Goal: Task Accomplishment & Management: Manage account settings

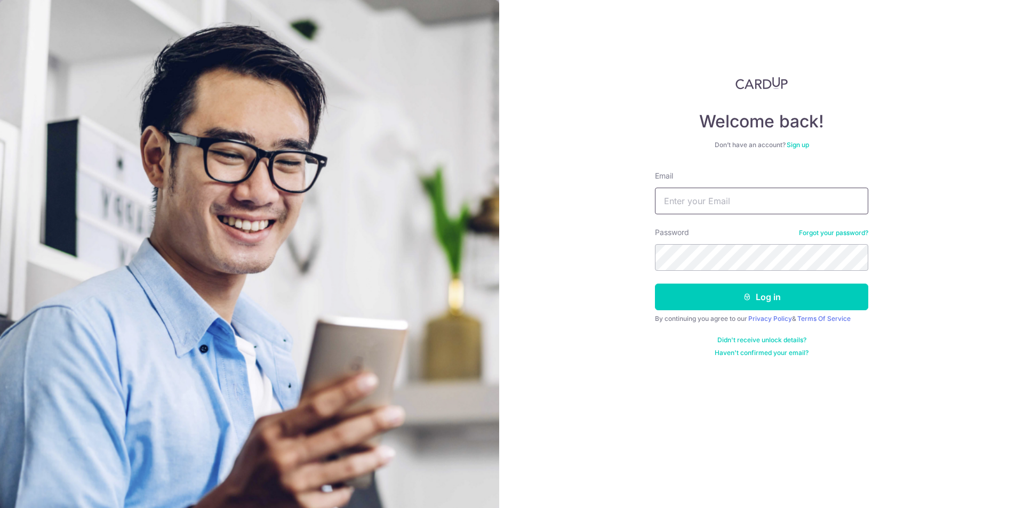
drag, startPoint x: 0, startPoint y: 0, endPoint x: 683, endPoint y: 198, distance: 711.3
click at [683, 198] on input "Email" at bounding box center [761, 201] width 213 height 27
type input "[EMAIL_ADDRESS][DOMAIN_NAME]"
click at [719, 295] on button "Log in" at bounding box center [761, 297] width 213 height 27
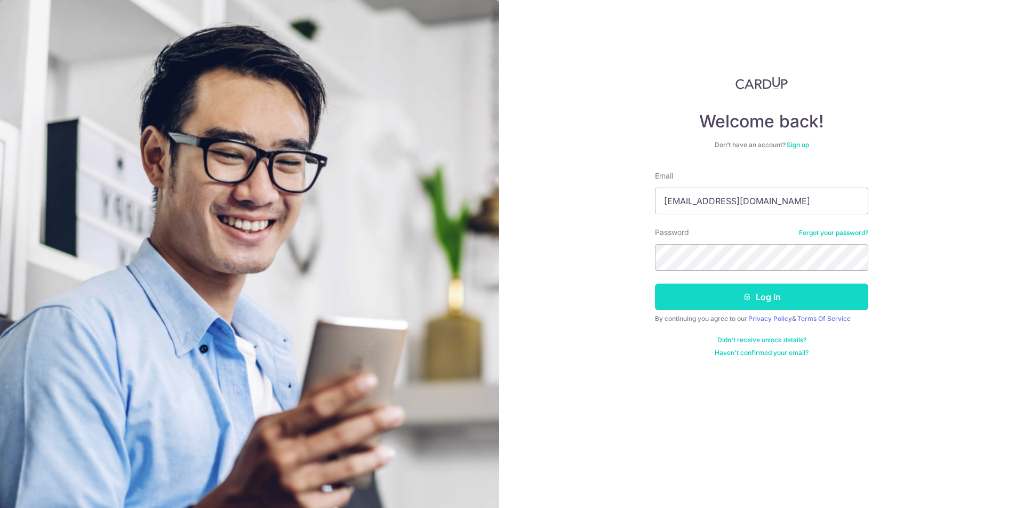
click at [719, 295] on button "Log in" at bounding box center [761, 297] width 213 height 27
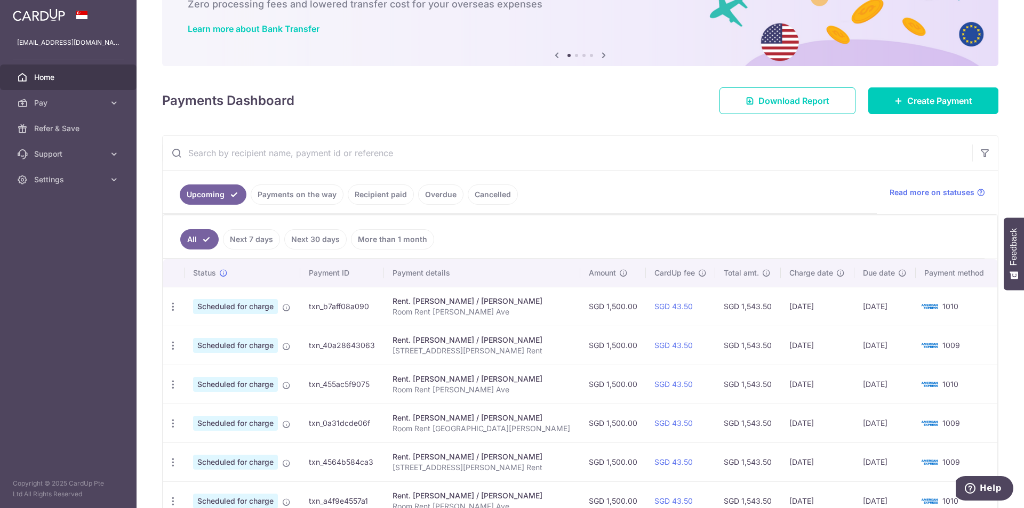
scroll to position [160, 0]
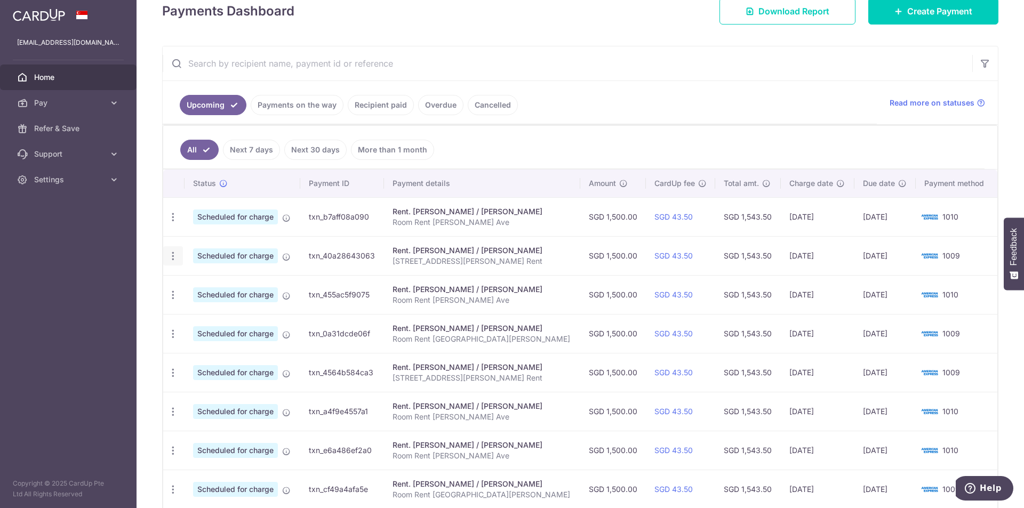
click at [172, 253] on icon "button" at bounding box center [172, 256] width 11 height 11
click at [222, 286] on span "Update payment" at bounding box center [230, 285] width 73 height 13
radio input "true"
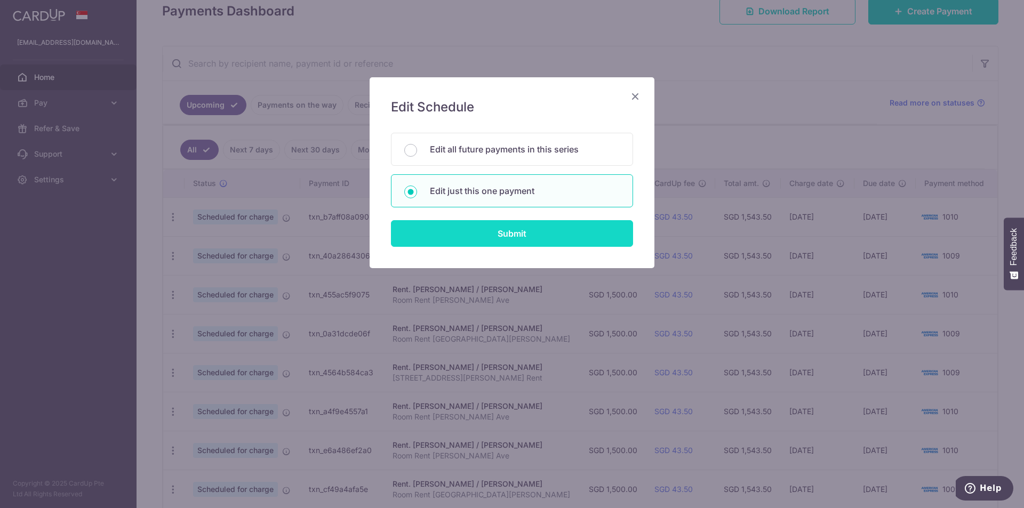
click at [532, 230] on input "Submit" at bounding box center [512, 233] width 242 height 27
radio input "true"
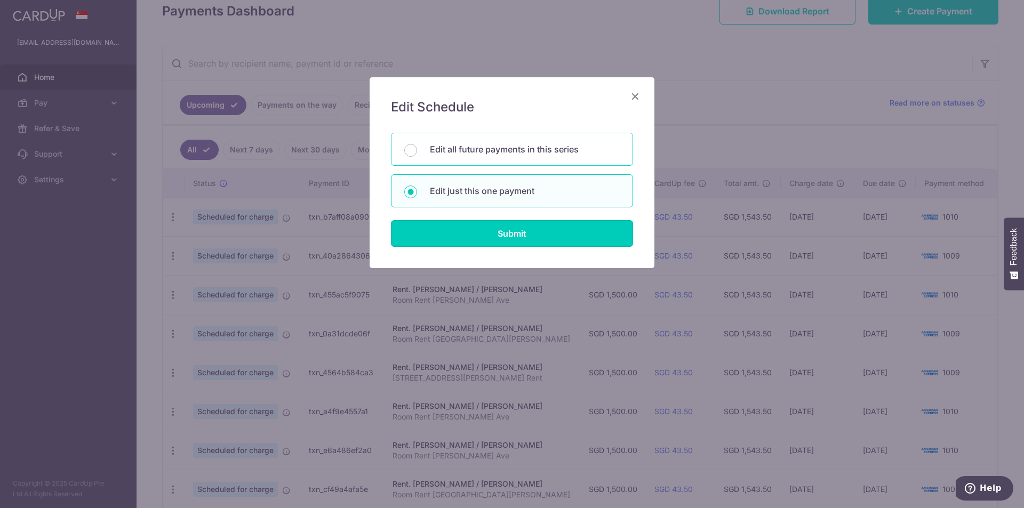
type input "1,500.00"
type input "[DATE]"
type input "[STREET_ADDRESS][PERSON_NAME] Rent"
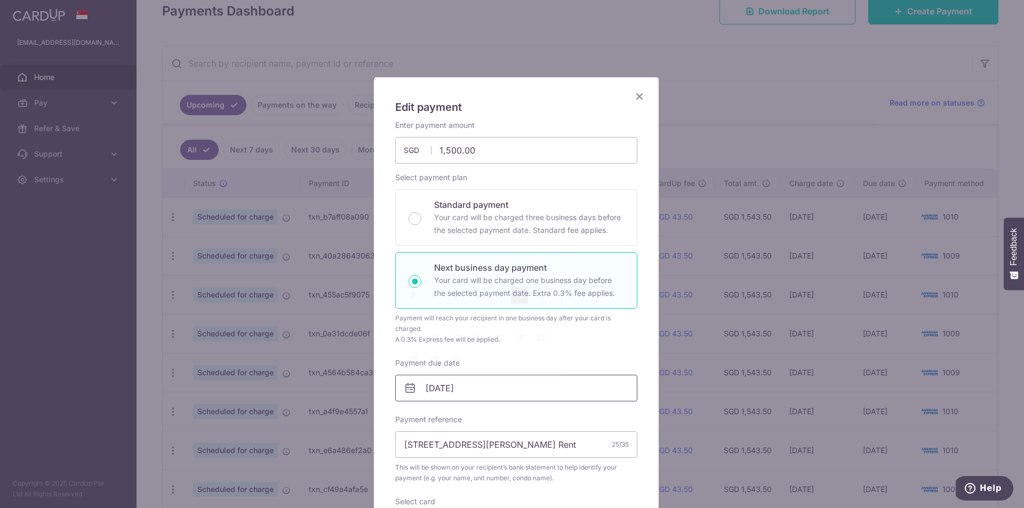
click at [413, 389] on input "[DATE]" at bounding box center [516, 388] width 242 height 27
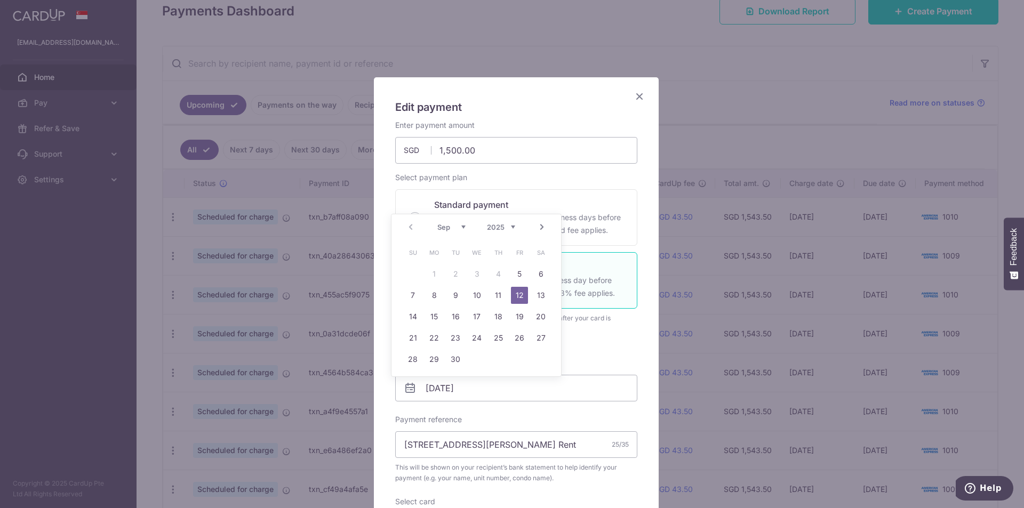
click at [413, 228] on div "Prev Next Sep Oct Nov Dec 2025 2026 2027 2028 2029 2030 2031 2032 2033 2034 2035" at bounding box center [476, 227] width 170 height 26
click at [412, 228] on div "Prev Next Sep Oct Nov Dec 2025 2026 2027 2028 2029 2030 2031 2032 2033 2034 2035" at bounding box center [476, 227] width 170 height 26
click at [515, 274] on link "5" at bounding box center [519, 274] width 17 height 17
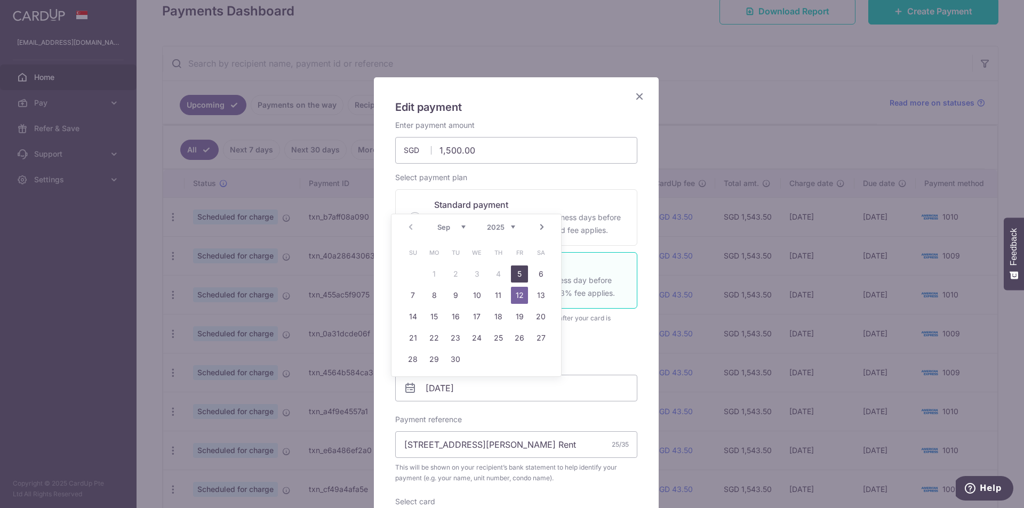
type input "[DATE]"
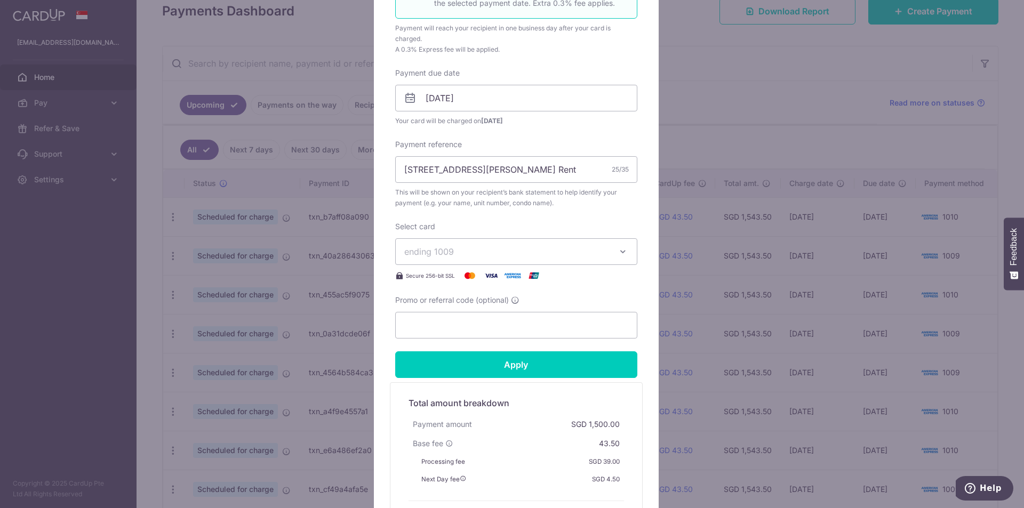
scroll to position [310, 0]
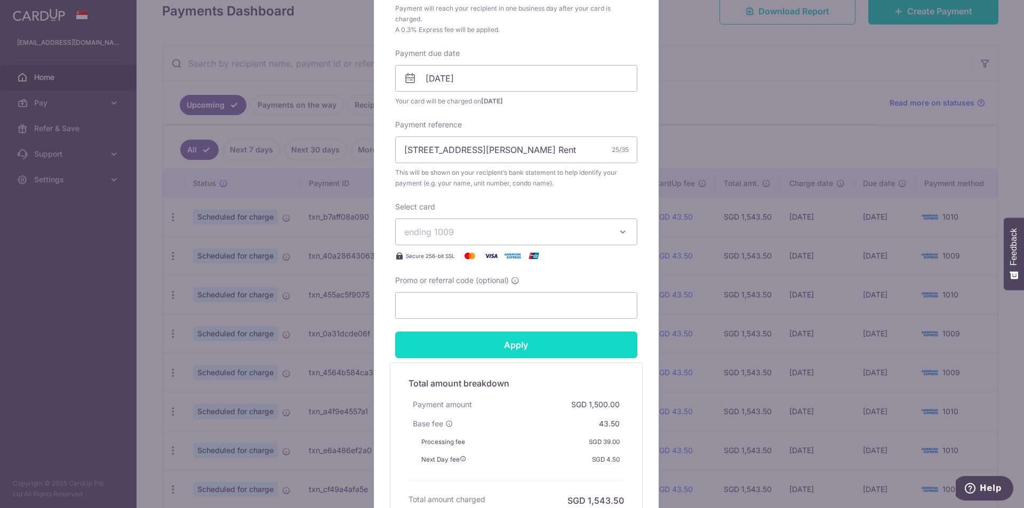
click at [518, 342] on input "Apply" at bounding box center [516, 345] width 242 height 27
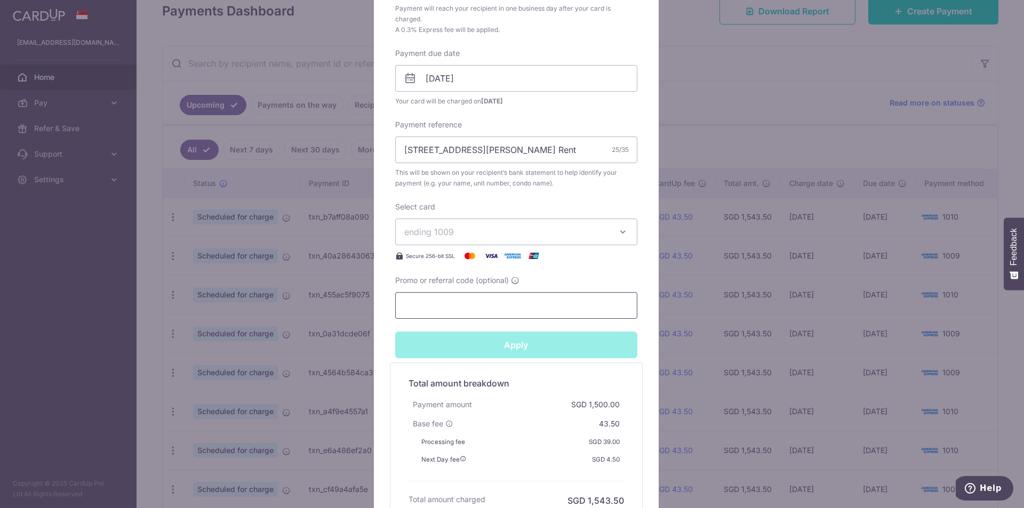
type input "Successfully Applied"
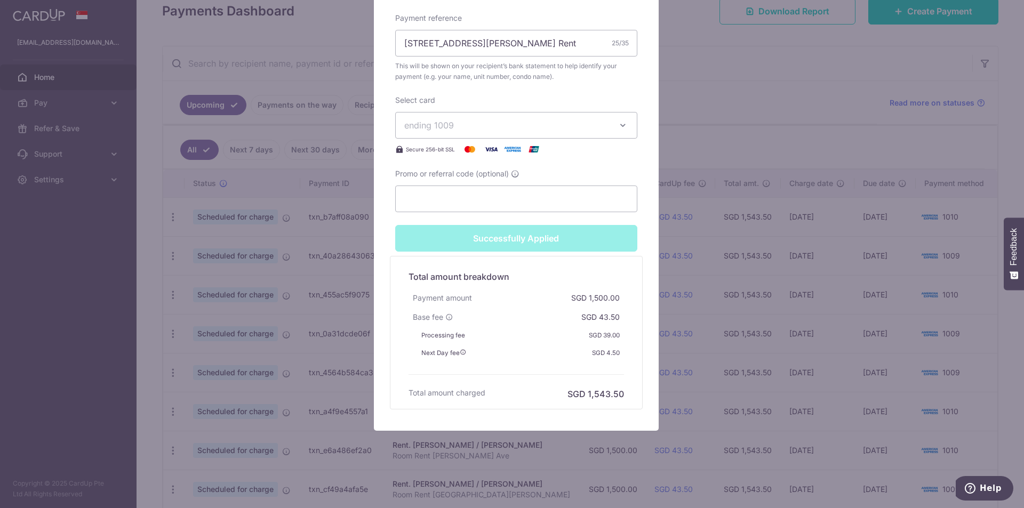
click at [697, 80] on div "Edit payment By clicking apply, you will make changes to all payments to Semera…" at bounding box center [512, 254] width 1024 height 508
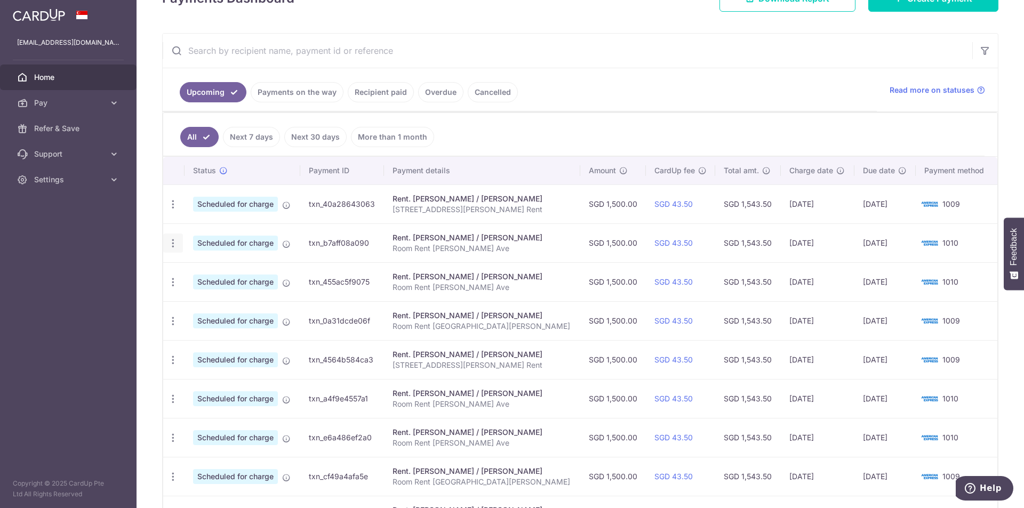
click at [170, 239] on icon "button" at bounding box center [172, 243] width 11 height 11
click at [205, 266] on span "Update payment" at bounding box center [230, 272] width 73 height 13
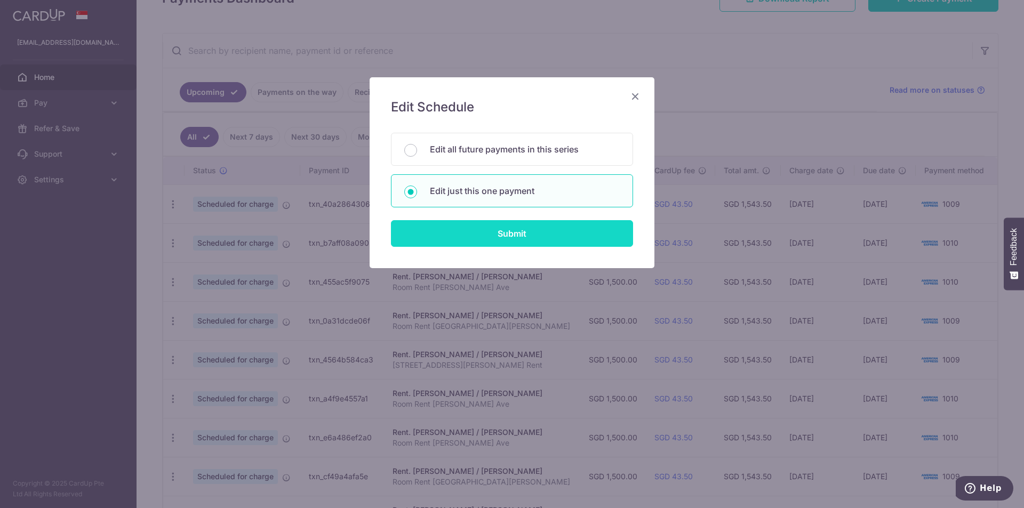
click at [480, 230] on input "Submit" at bounding box center [512, 233] width 242 height 27
radio input "true"
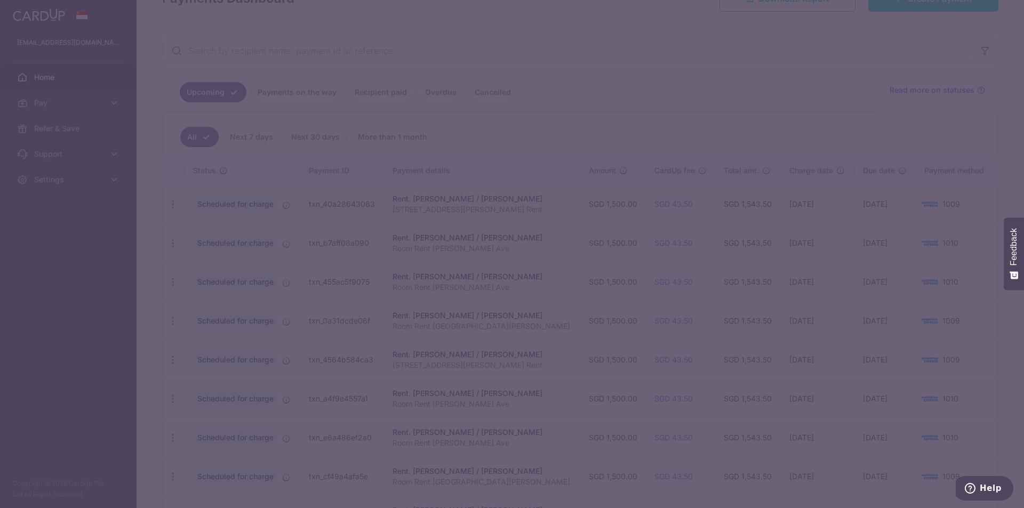
type input "1,500.00"
type input "08/09/2025"
type input "Room Rent [PERSON_NAME] Ave"
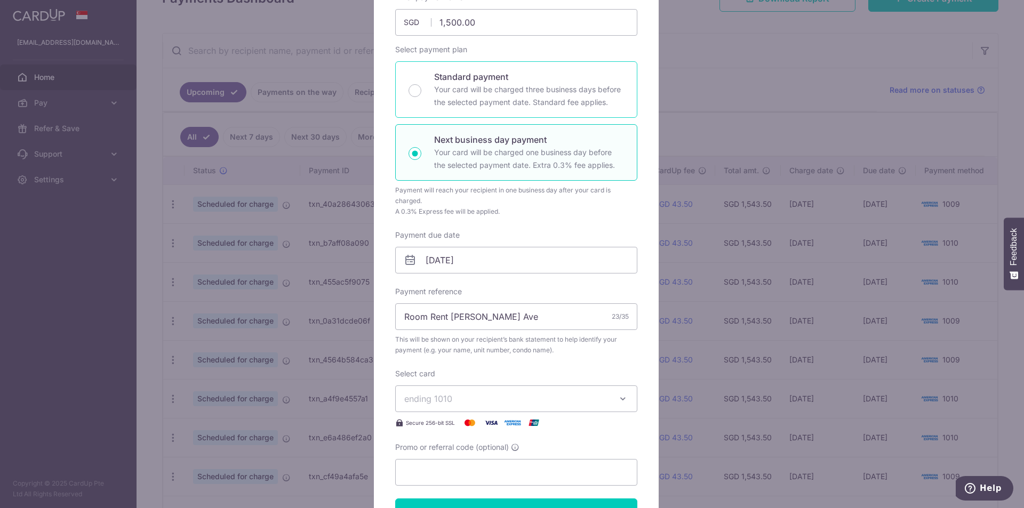
scroll to position [160, 0]
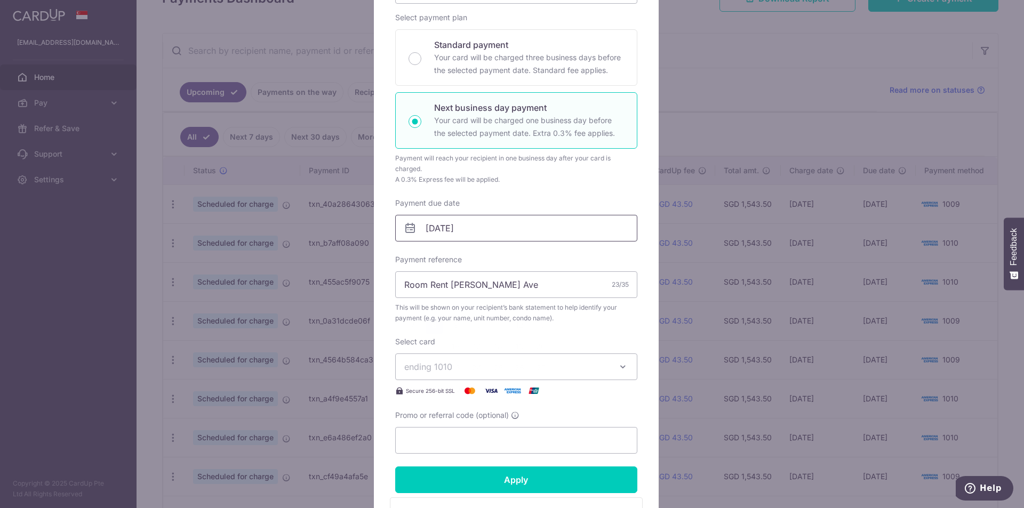
click at [431, 225] on input "08/09/2025" at bounding box center [516, 228] width 242 height 27
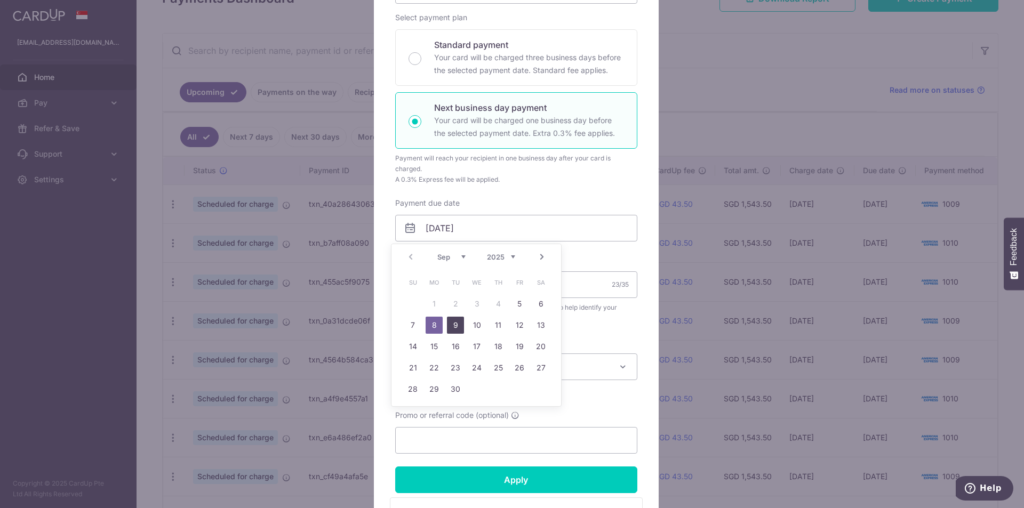
click at [454, 322] on link "9" at bounding box center [455, 325] width 17 height 17
type input "[DATE]"
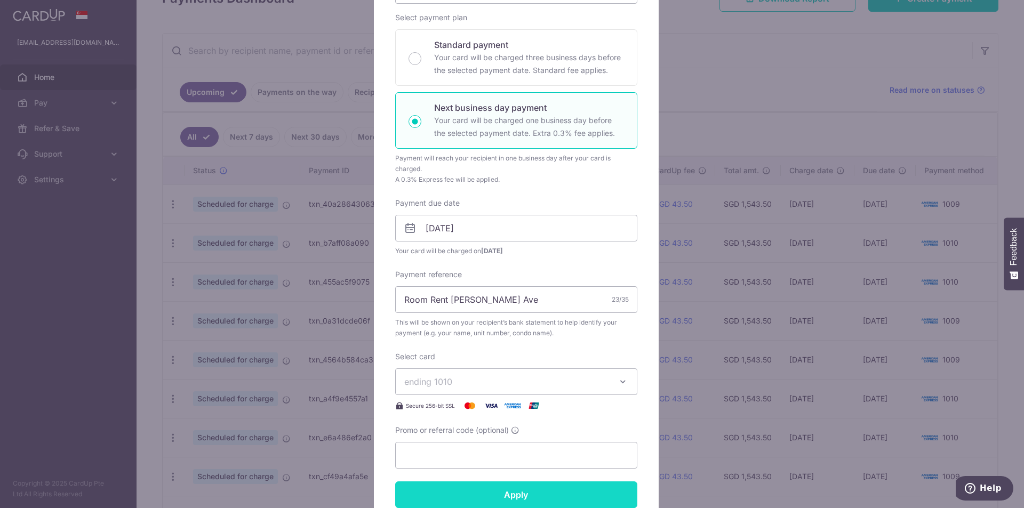
click at [546, 493] on input "Apply" at bounding box center [516, 495] width 242 height 27
type input "Successfully Applied"
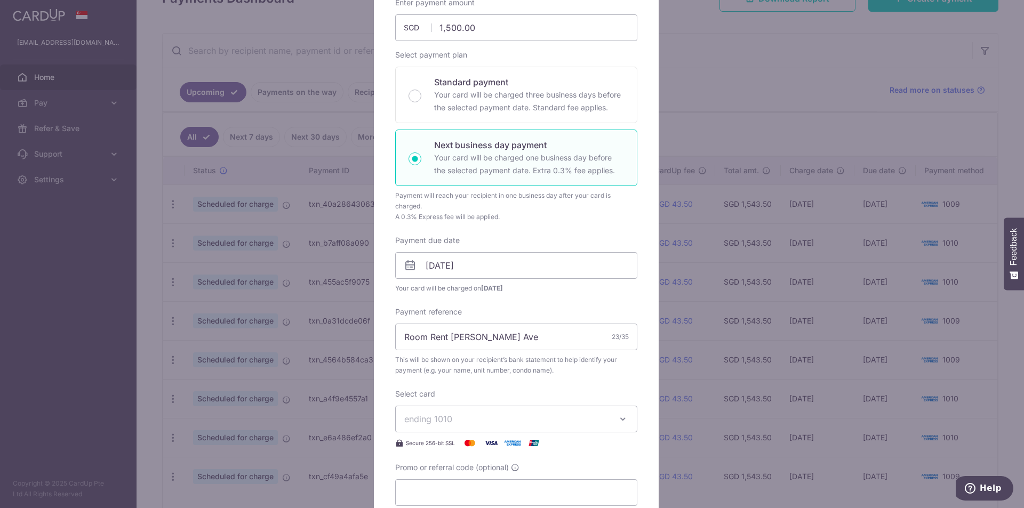
scroll to position [197, 0]
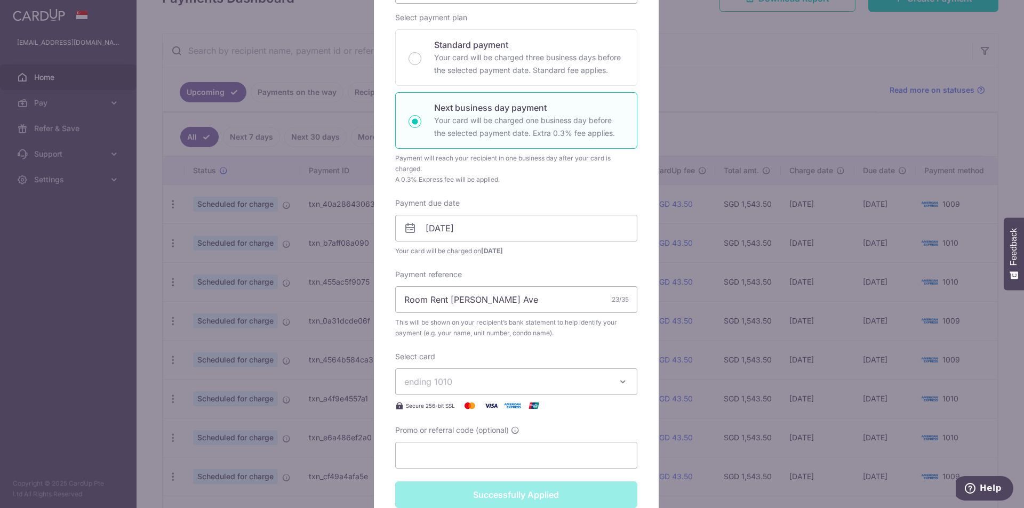
click at [733, 83] on div "Edit payment By clicking apply, you will make changes to all payments to Semera…" at bounding box center [512, 254] width 1024 height 508
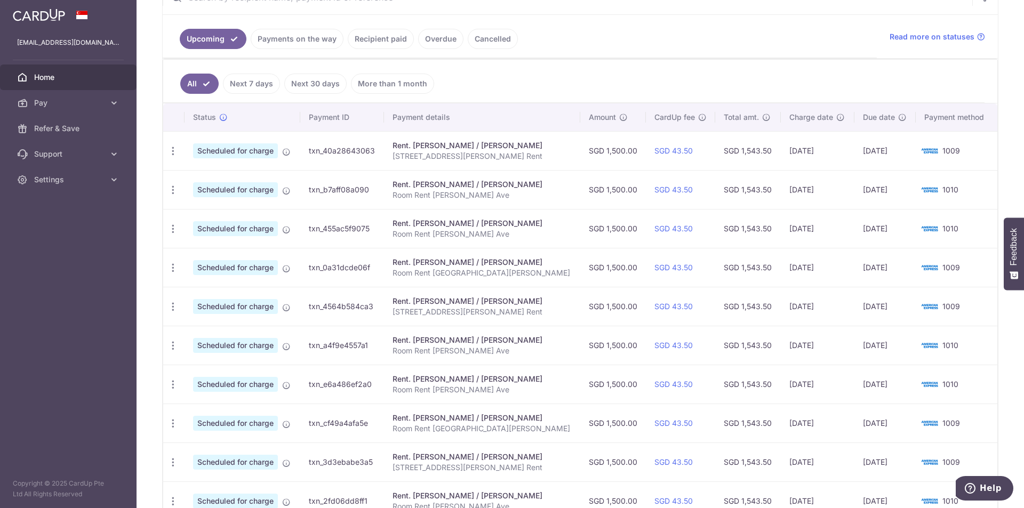
scroll to position [173, 0]
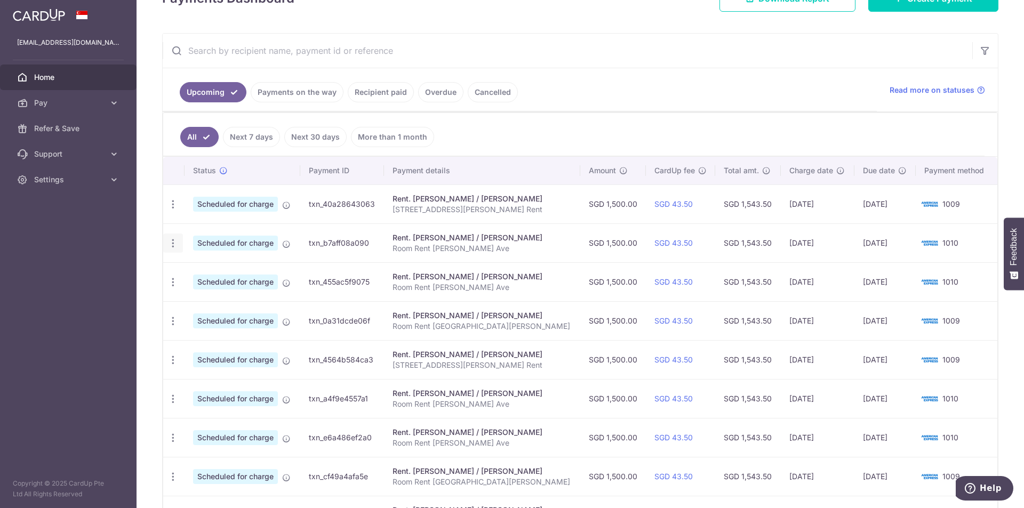
click at [171, 242] on icon "button" at bounding box center [172, 243] width 11 height 11
click at [204, 269] on span "Update payment" at bounding box center [230, 272] width 73 height 13
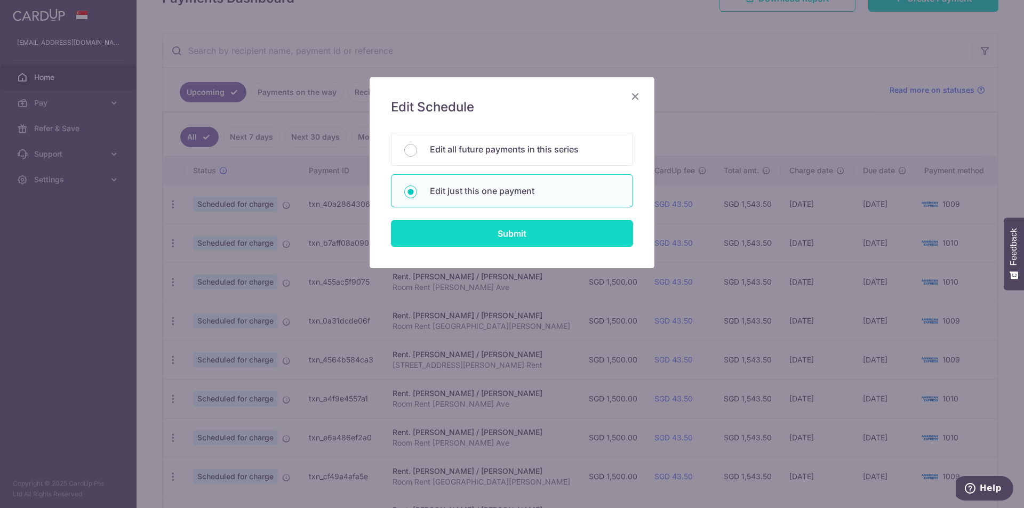
click at [494, 234] on input "Submit" at bounding box center [512, 233] width 242 height 27
radio input "true"
type input "1,500.00"
type input "[DATE]"
type input "Room Rent [PERSON_NAME] Ave"
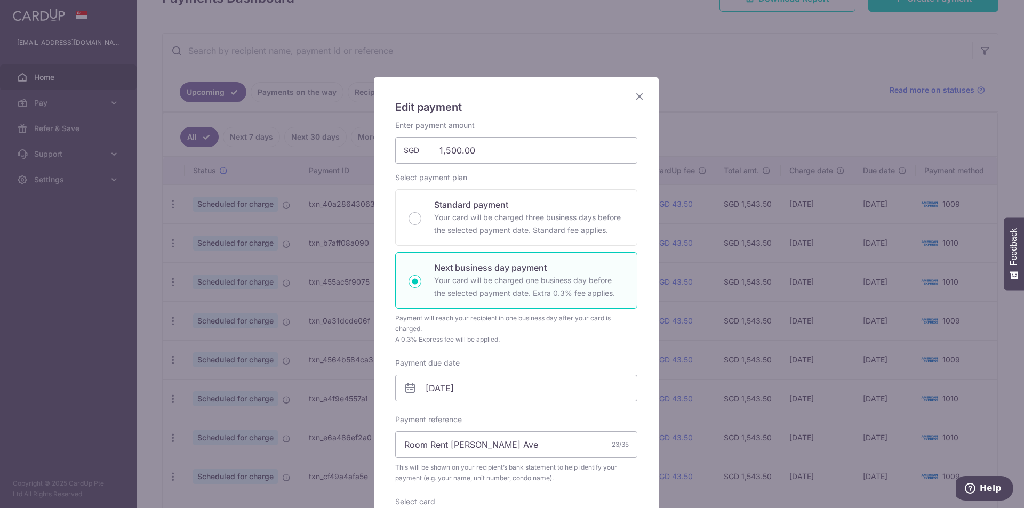
scroll to position [107, 0]
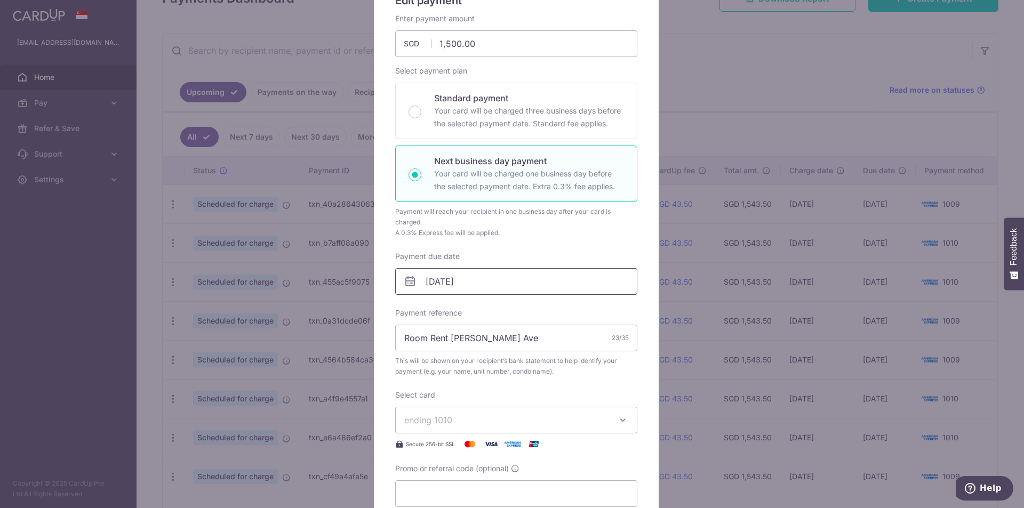
click at [434, 280] on input "[DATE]" at bounding box center [516, 281] width 242 height 27
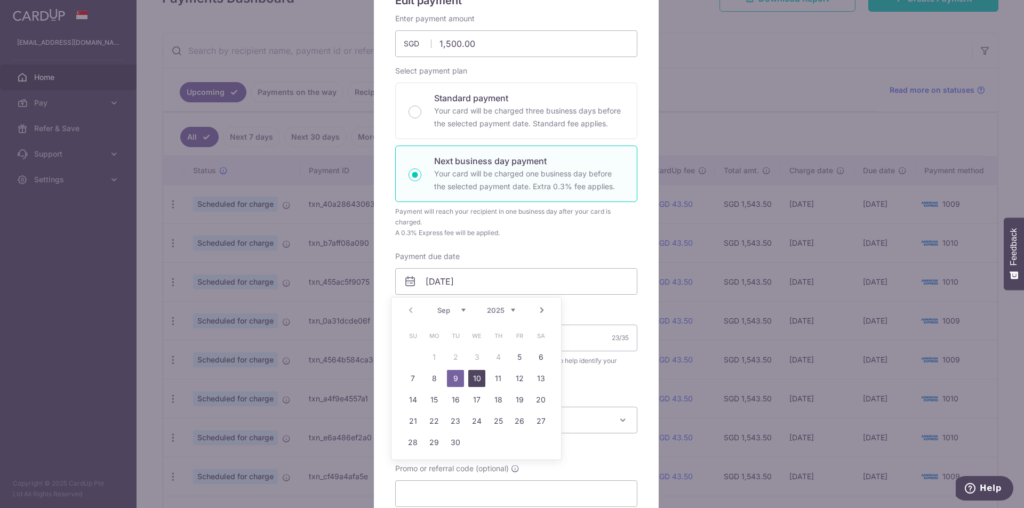
click at [479, 381] on link "10" at bounding box center [476, 378] width 17 height 17
type input "[DATE]"
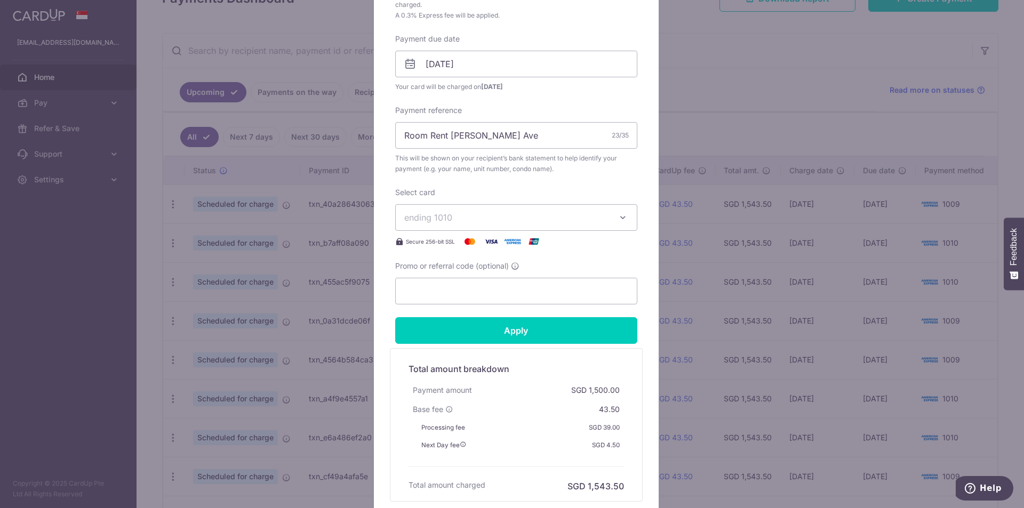
scroll to position [373, 0]
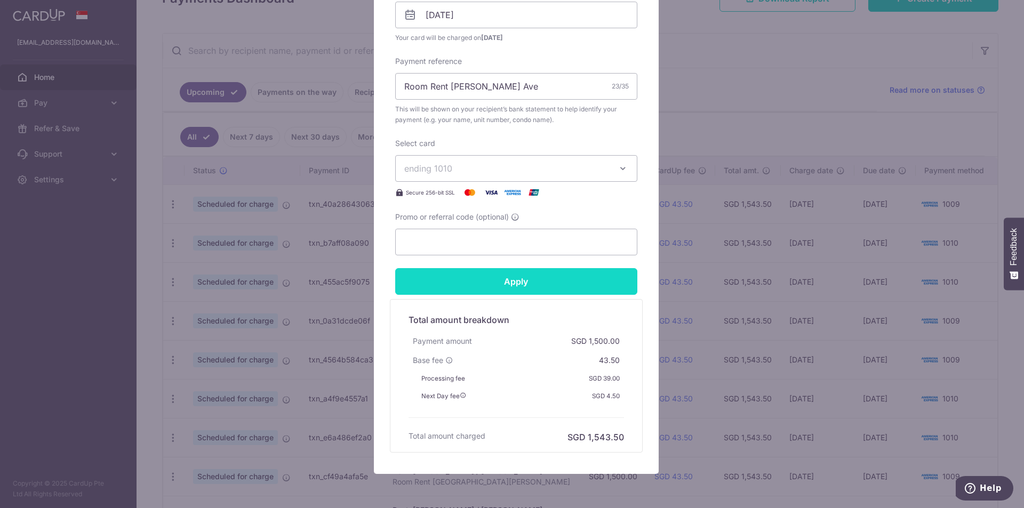
click at [507, 287] on input "Apply" at bounding box center [516, 281] width 242 height 27
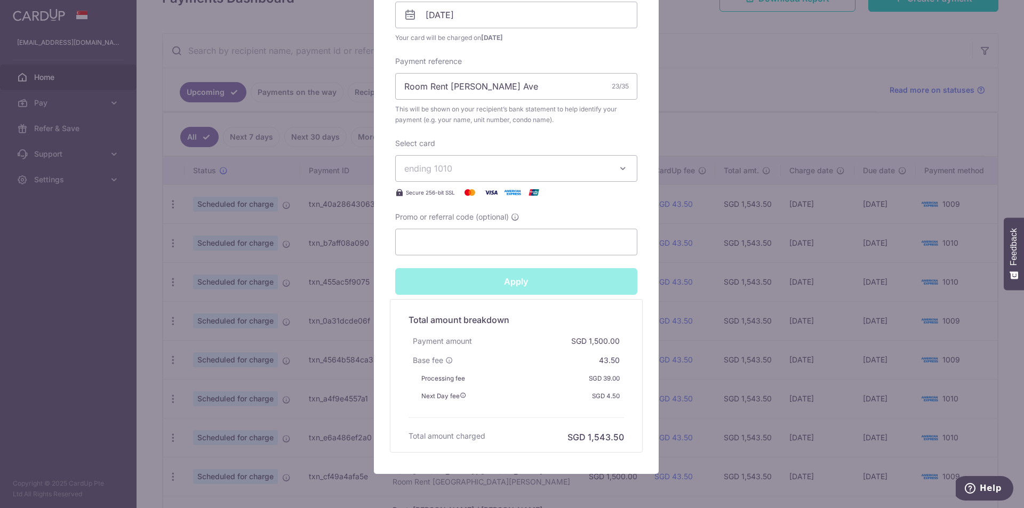
type input "Successfully Applied"
click at [747, 125] on div "Edit payment By clicking apply, you will make changes to all payments to Semera…" at bounding box center [512, 254] width 1024 height 508
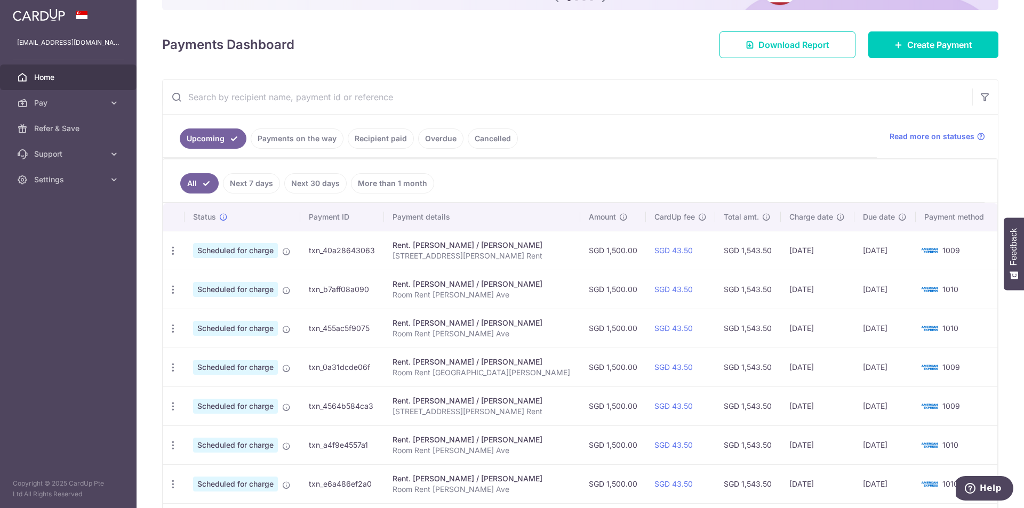
scroll to position [160, 0]
